Goal: Navigation & Orientation: Find specific page/section

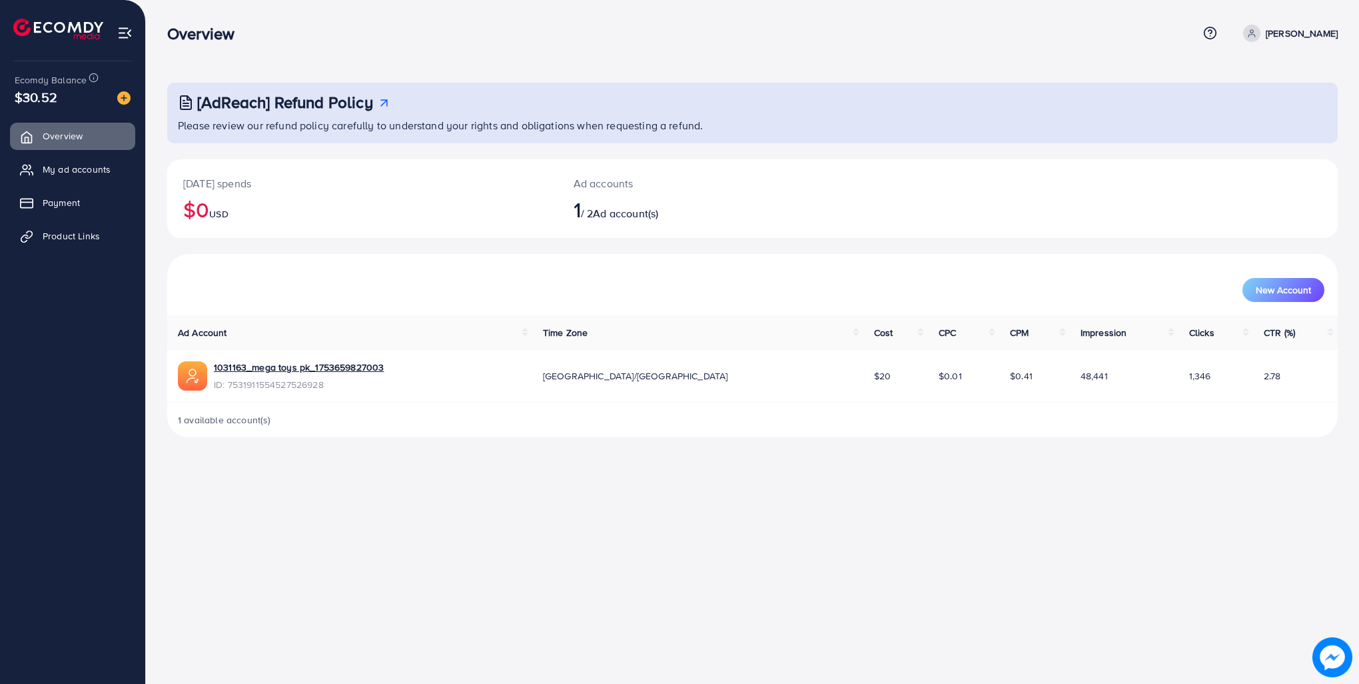
click at [1243, 38] on span at bounding box center [1251, 33] width 17 height 17
click at [1203, 34] on icon at bounding box center [1210, 33] width 14 height 14
click at [1005, 185] on div "[DATE] spends $0 USD Ad accounts 1 / 2 Ad account(s)" at bounding box center [752, 198] width 1171 height 79
click at [80, 161] on link "My ad accounts" at bounding box center [72, 169] width 125 height 27
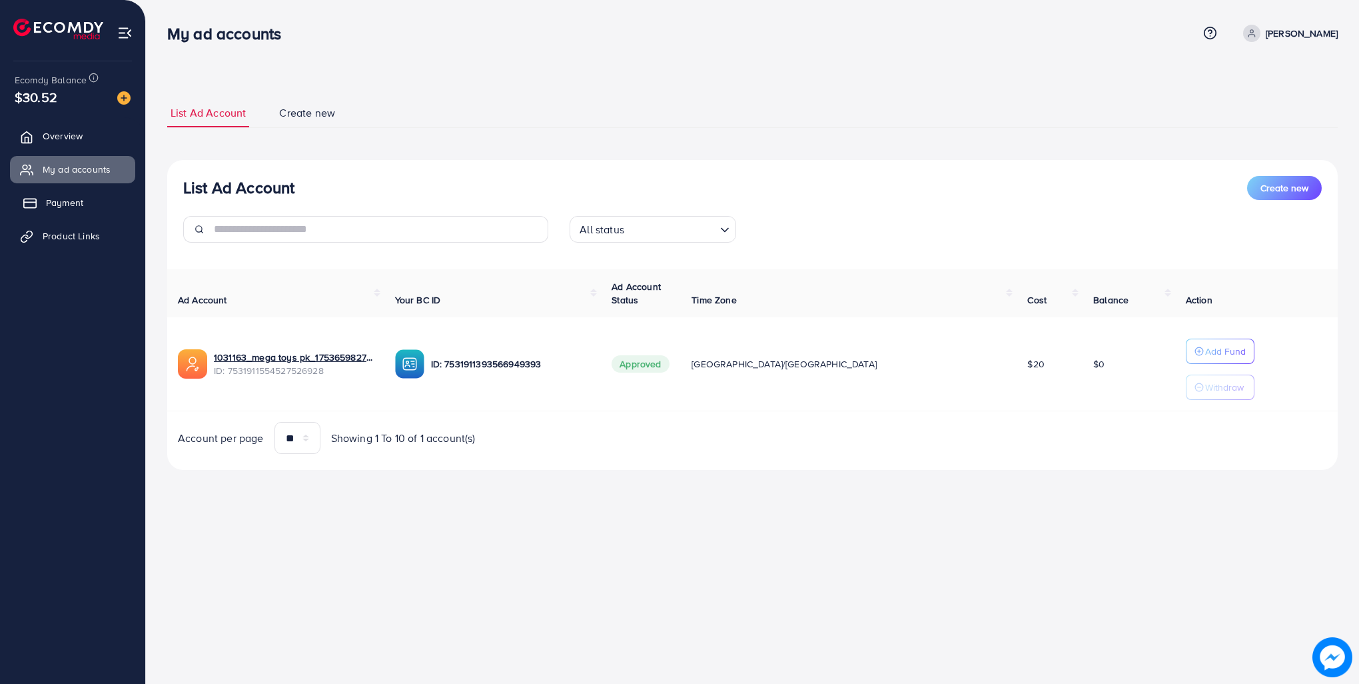
click at [81, 203] on span "Payment" at bounding box center [64, 202] width 37 height 13
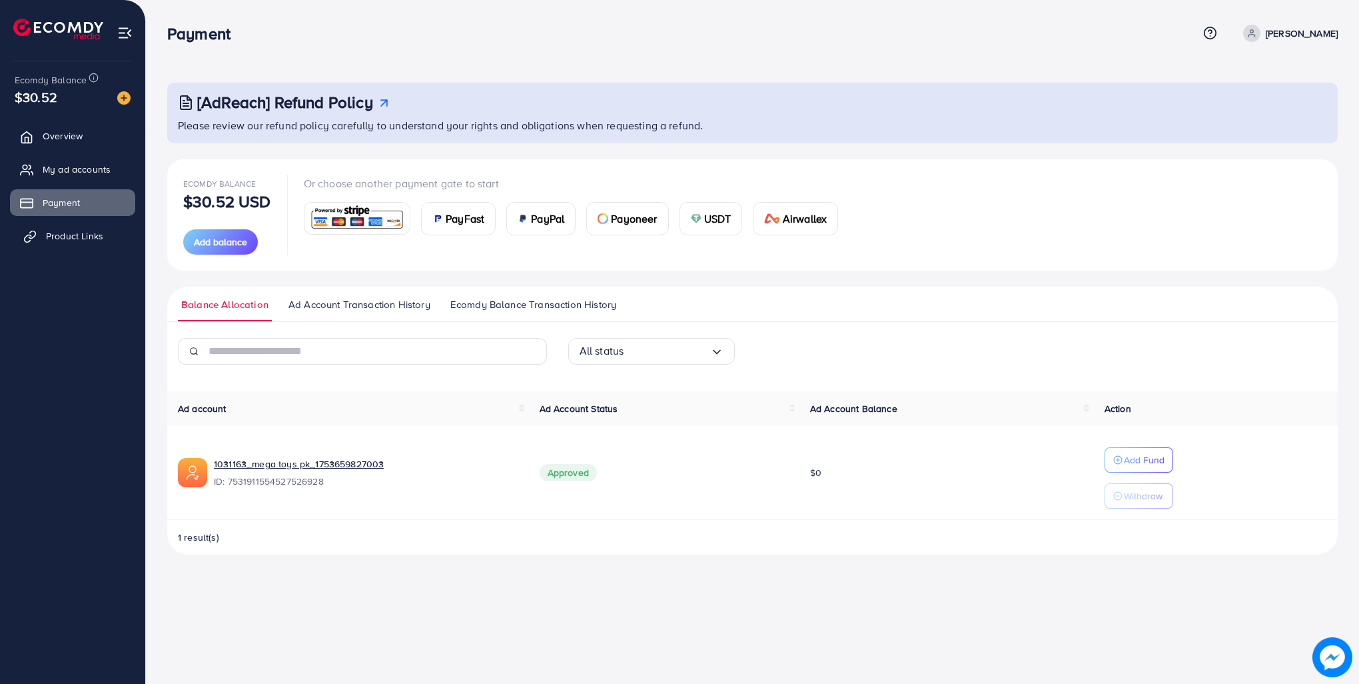
click at [85, 233] on span "Product Links" at bounding box center [74, 235] width 57 height 13
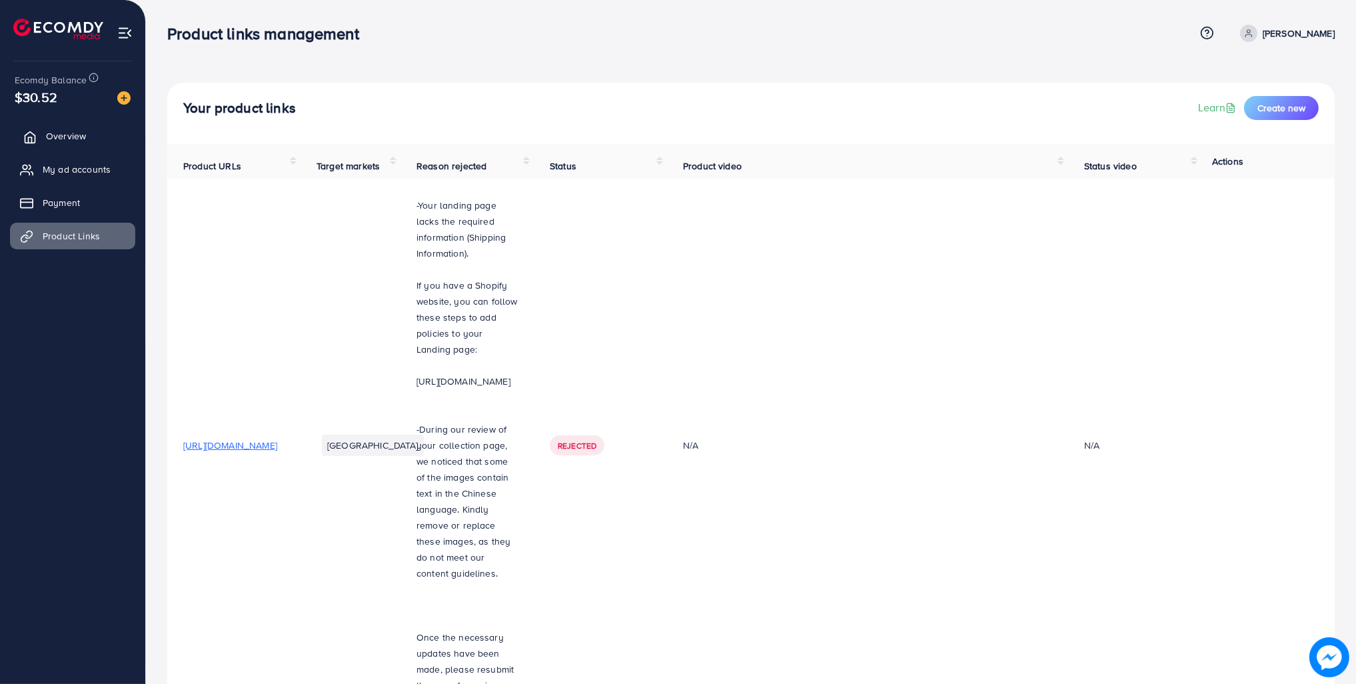
click at [53, 124] on link "Overview" at bounding box center [72, 136] width 125 height 27
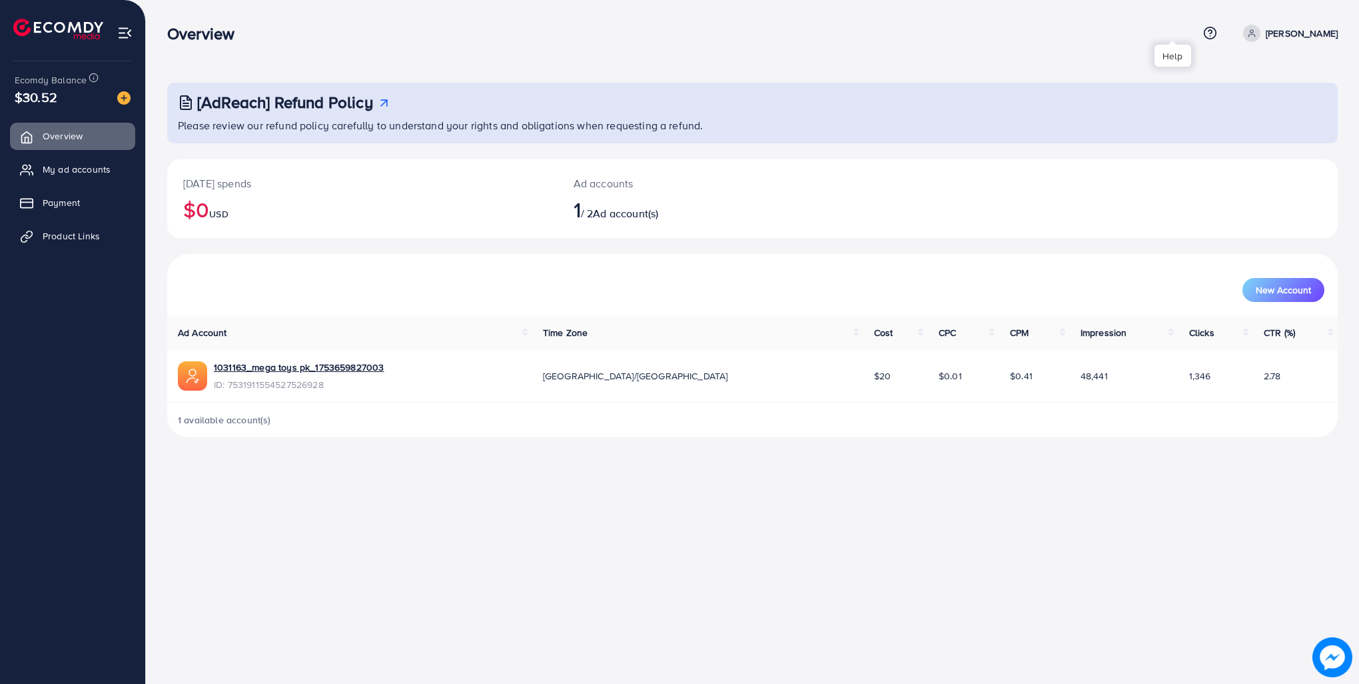
click at [1203, 32] on icon at bounding box center [1210, 33] width 14 height 14
drag, startPoint x: 1127, startPoint y: 129, endPoint x: 1121, endPoint y: 139, distance: 11.9
click at [63, 207] on span "Payment" at bounding box center [64, 202] width 37 height 13
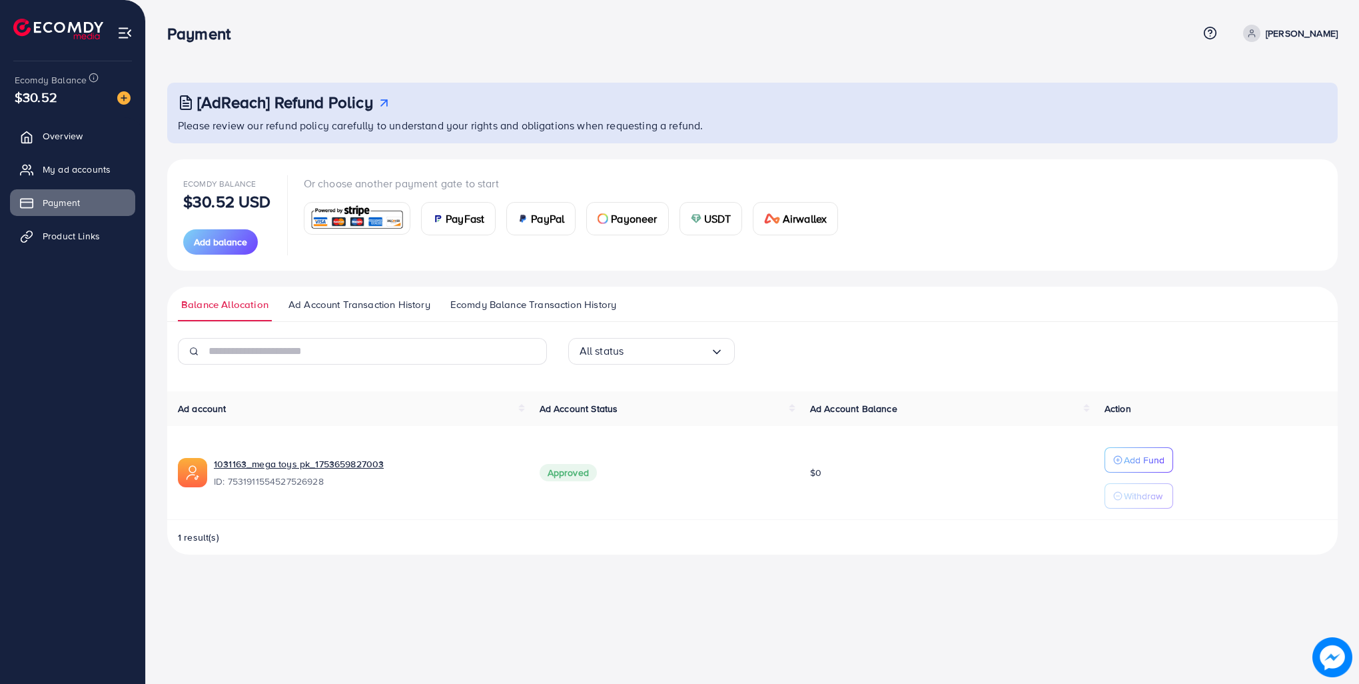
click at [1203, 39] on icon at bounding box center [1210, 33] width 14 height 14
click at [1203, 33] on icon at bounding box center [1210, 33] width 14 height 14
click at [46, 28] on img at bounding box center [58, 29] width 90 height 21
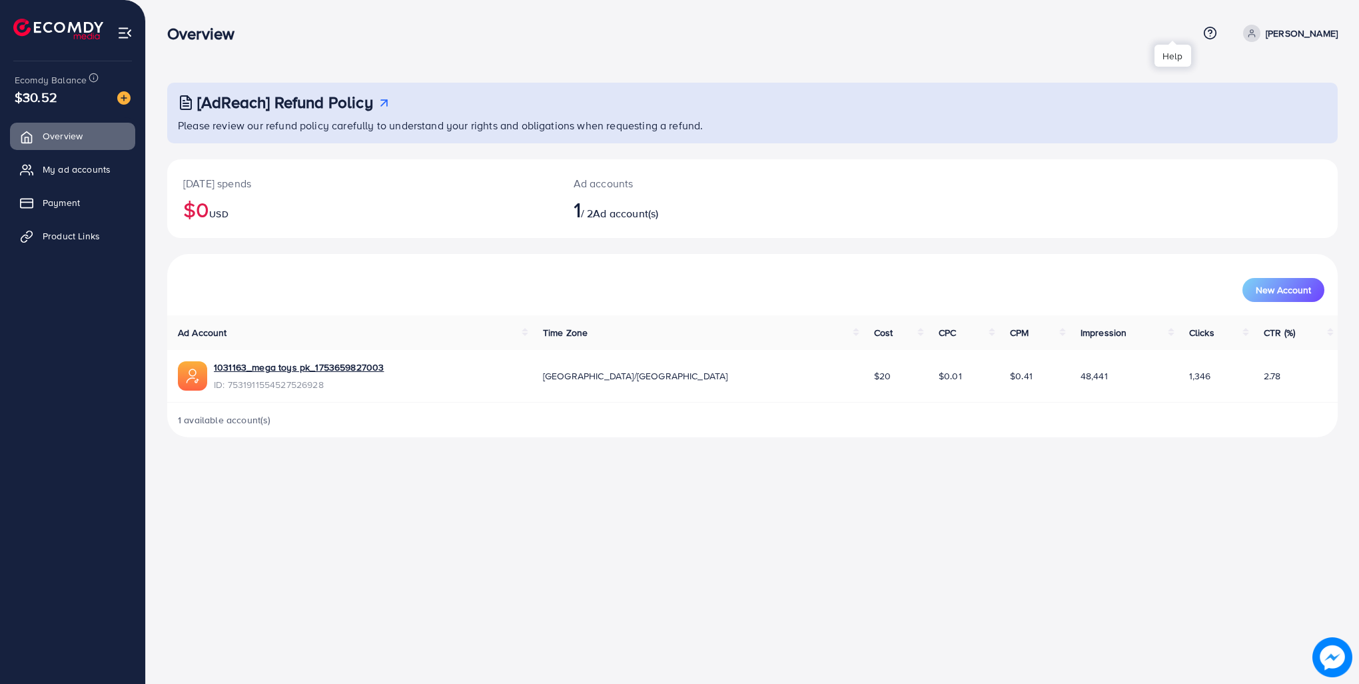
click at [1203, 33] on icon at bounding box center [1210, 33] width 14 height 14
click at [1209, 32] on icon at bounding box center [1210, 32] width 3 height 3
